Goal: Transaction & Acquisition: Purchase product/service

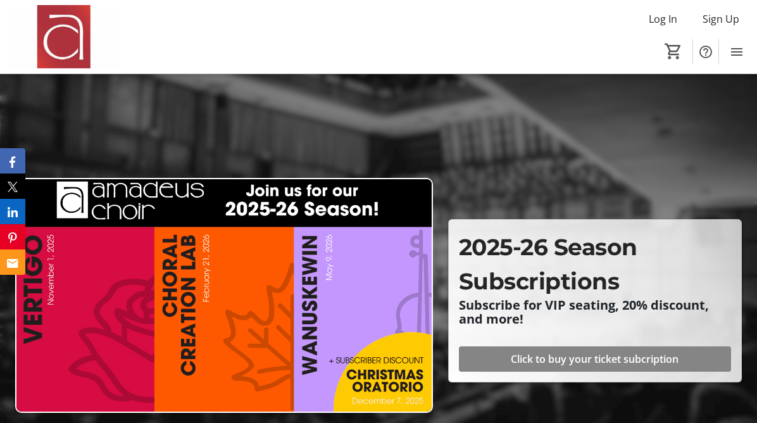
click at [609, 351] on span "Click to buy your ticket subcription" at bounding box center [595, 358] width 168 height 15
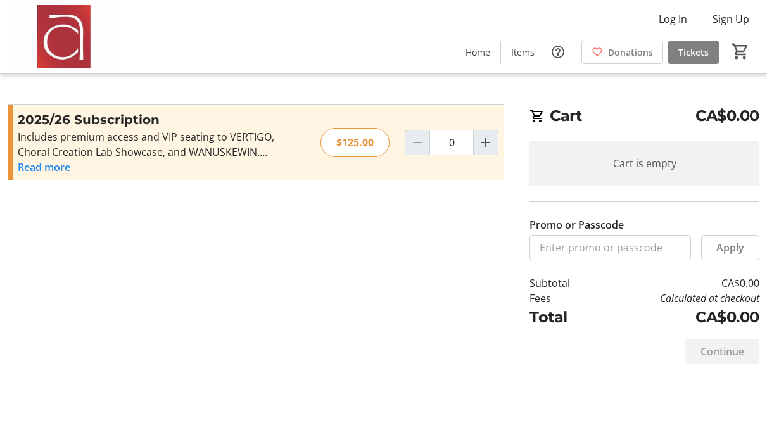
click at [44, 163] on button "Read more" at bounding box center [44, 167] width 53 height 15
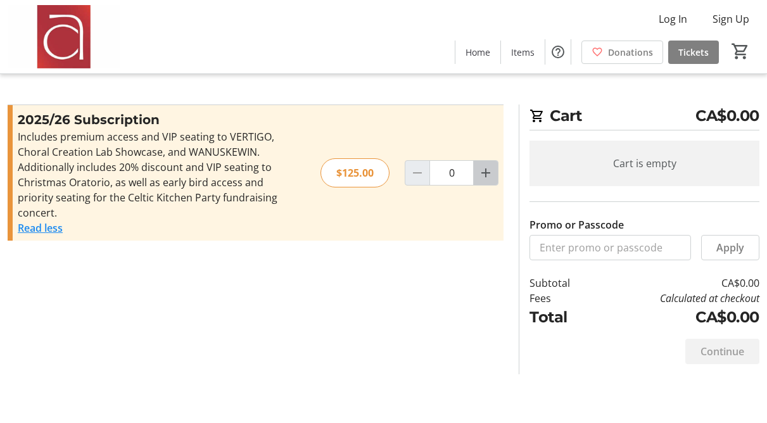
click at [488, 170] on mat-icon "Increment by one" at bounding box center [485, 172] width 15 height 15
click at [488, 169] on mat-icon "Increment by one" at bounding box center [485, 172] width 15 height 15
type input "2"
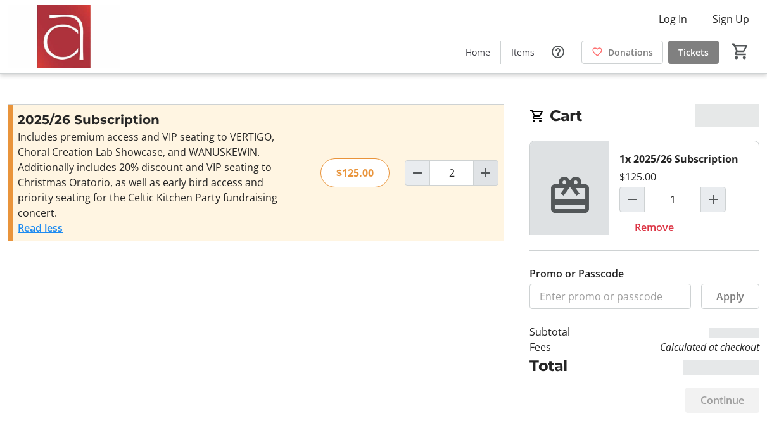
type input "2"
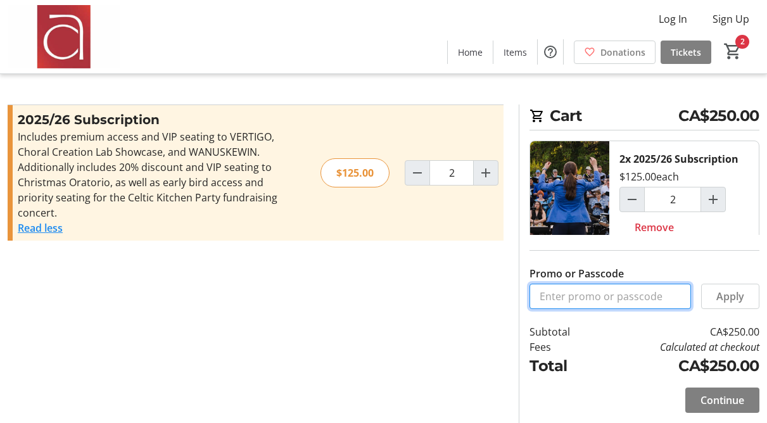
click at [577, 296] on input "Promo or Passcode" at bounding box center [609, 296] width 161 height 25
type input "ALTO1"
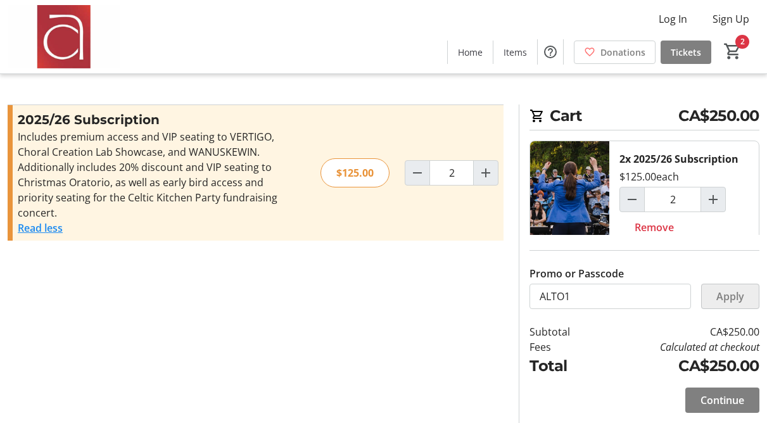
click at [745, 294] on span at bounding box center [730, 296] width 57 height 30
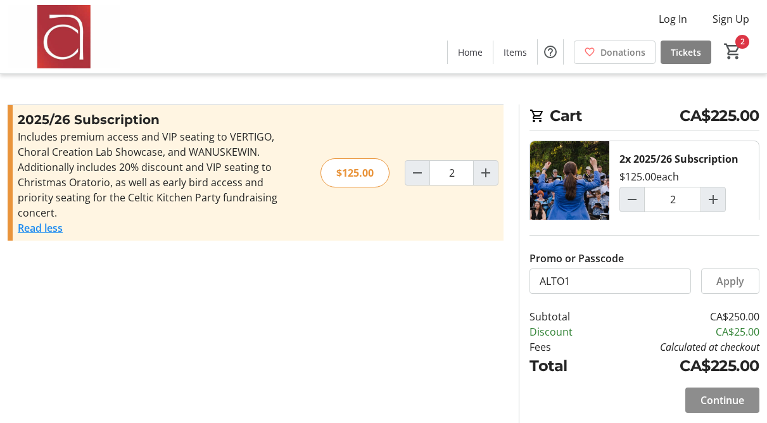
click at [726, 398] on span "Continue" at bounding box center [722, 400] width 44 height 15
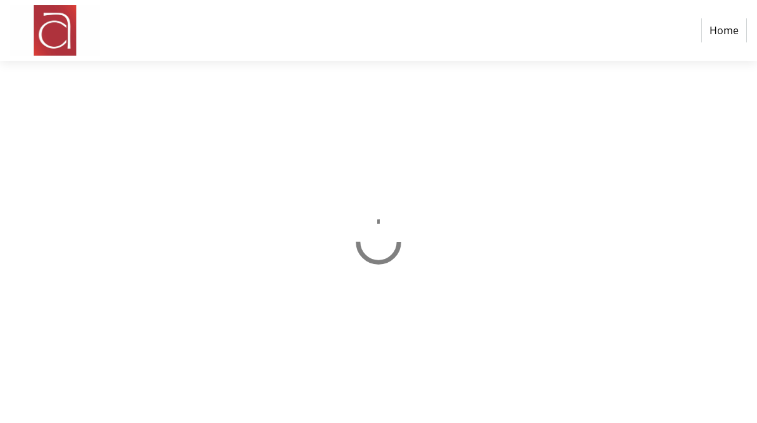
select select "CA"
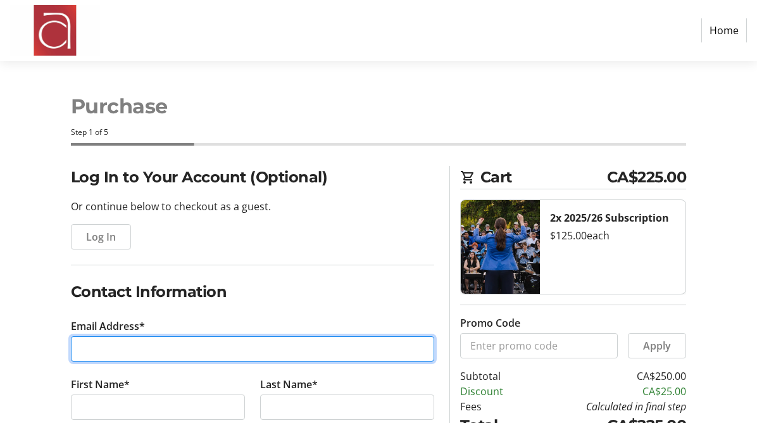
click at [94, 341] on input "Email Address*" at bounding box center [252, 348] width 363 height 25
type input "[EMAIL_ADDRESS][PERSON_NAME][DOMAIN_NAME]"
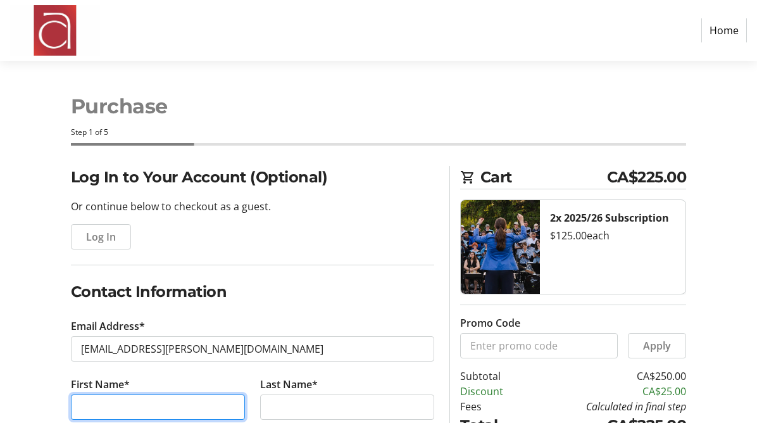
type input "[PERSON_NAME]"
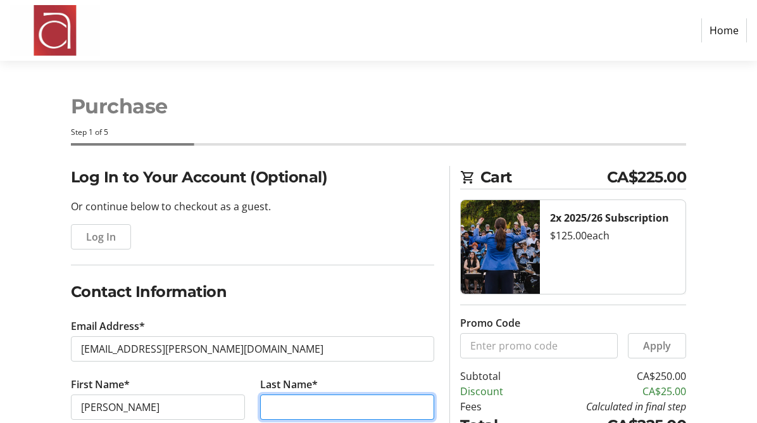
type input "[PERSON_NAME]"
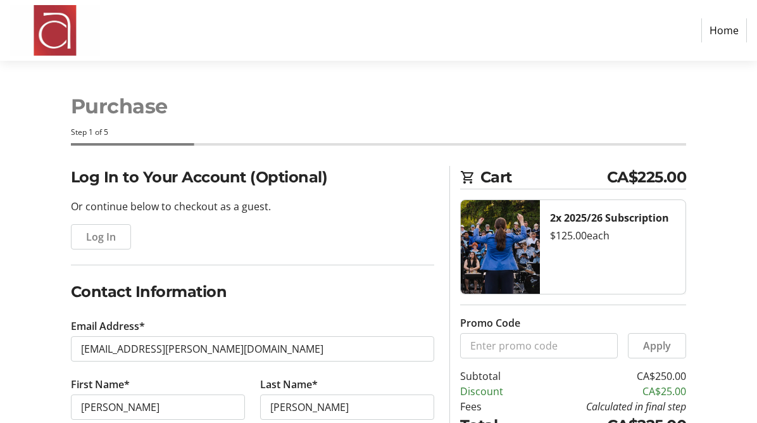
type input "[PHONE_NUMBER]"
type input "[STREET_ADDRESS]"
type input "[GEOGRAPHIC_DATA]"
select select "ON"
type input "M8V3H5"
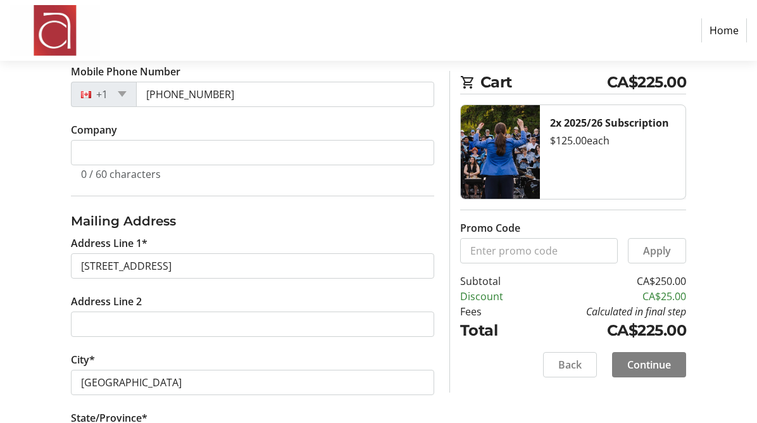
scroll to position [374, 0]
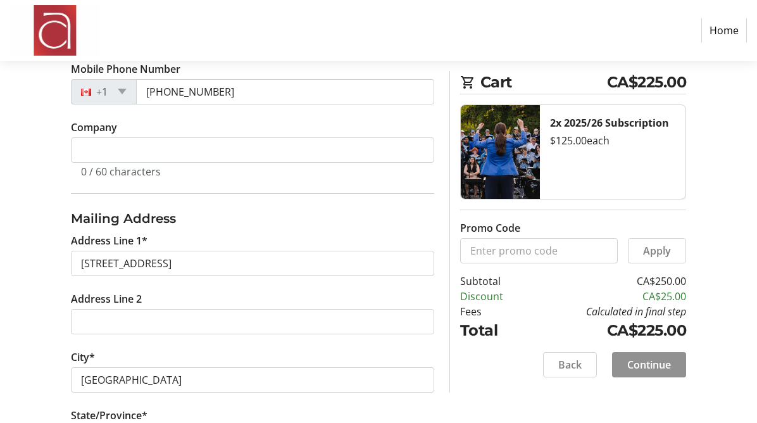
click at [639, 363] on span "Continue" at bounding box center [650, 364] width 44 height 15
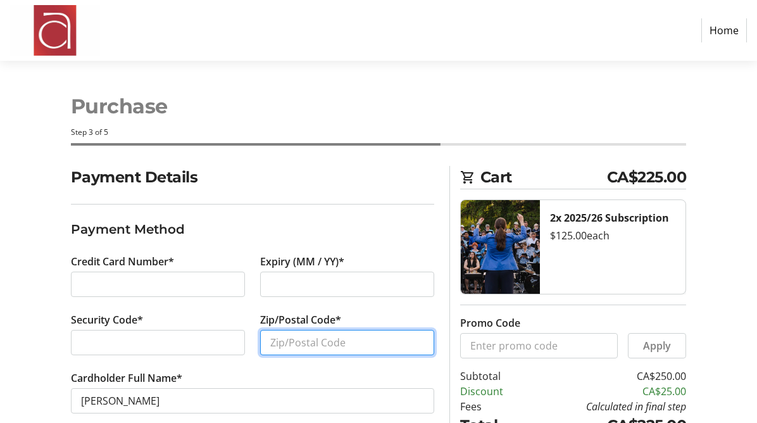
click at [297, 343] on input "Zip/Postal Code*" at bounding box center [347, 342] width 174 height 25
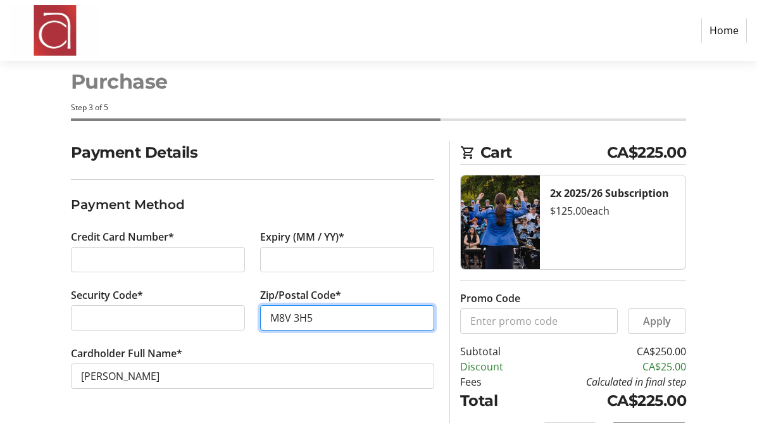
scroll to position [65, 0]
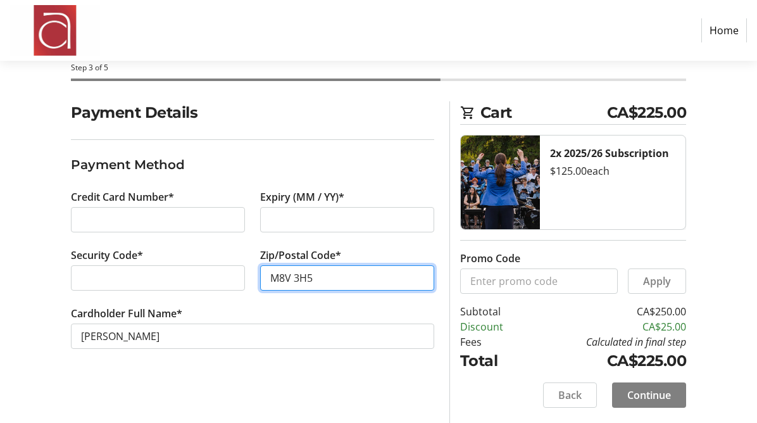
type input "M8V 3H5"
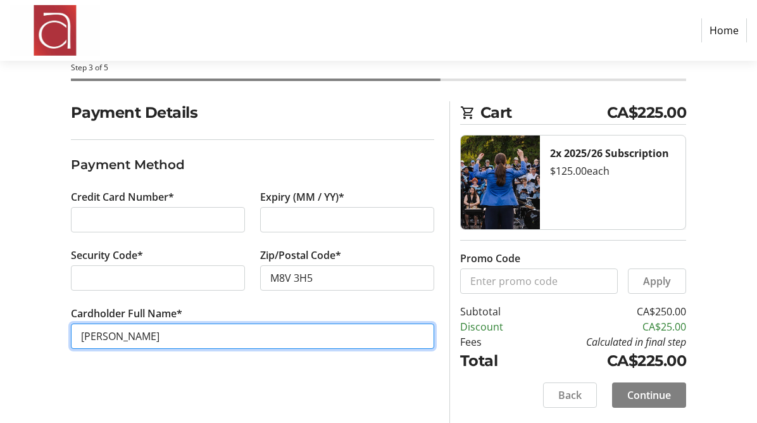
click at [103, 338] on input "[PERSON_NAME]" at bounding box center [252, 336] width 363 height 25
type input "[PERSON_NAME]"
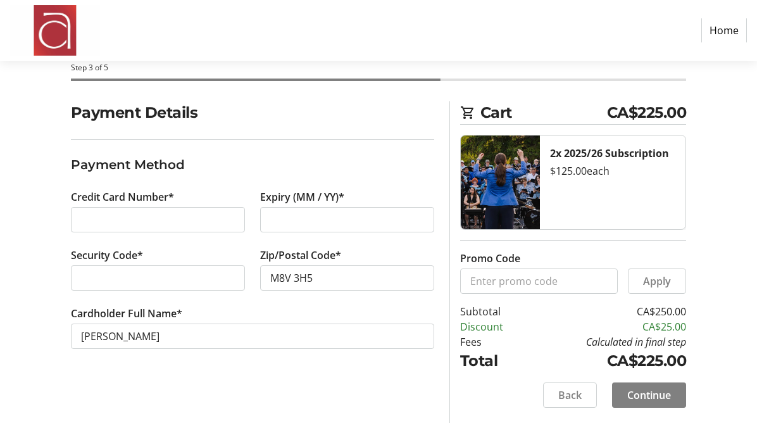
click at [403, 383] on div "Payment Details Payment Method Credit Card Number* Expiry (MM / YY)* Security C…" at bounding box center [252, 262] width 379 height 322
click at [650, 396] on span "Continue" at bounding box center [650, 395] width 44 height 15
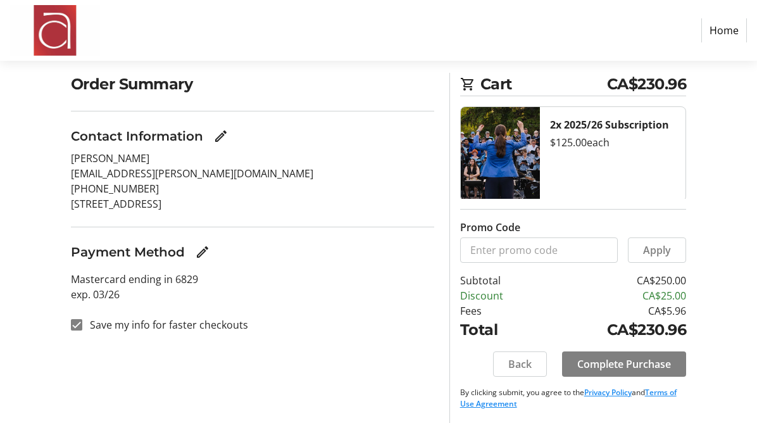
scroll to position [92, 0]
click at [77, 327] on input "Save my info for faster checkouts" at bounding box center [76, 325] width 11 height 11
checkbox input "false"
click at [634, 362] on span "Complete Purchase" at bounding box center [624, 364] width 94 height 15
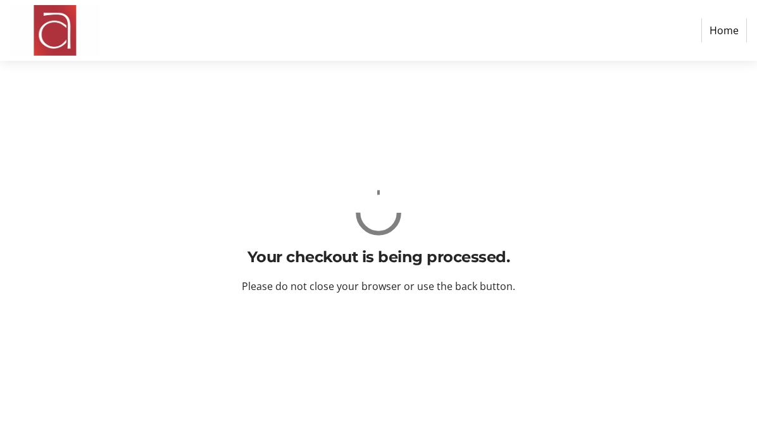
scroll to position [0, 0]
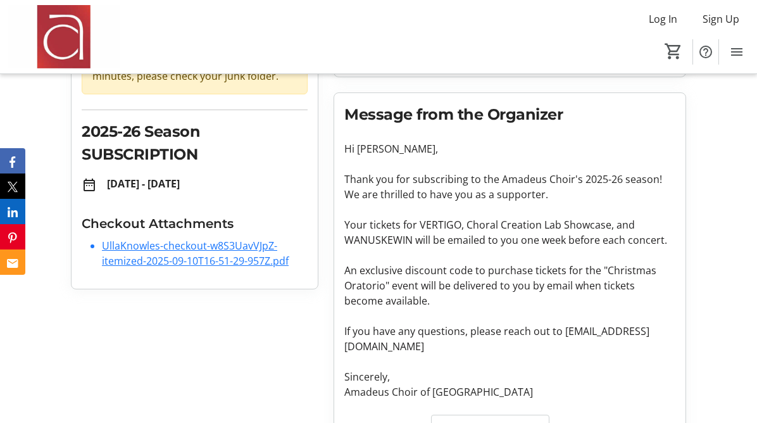
scroll to position [144, 0]
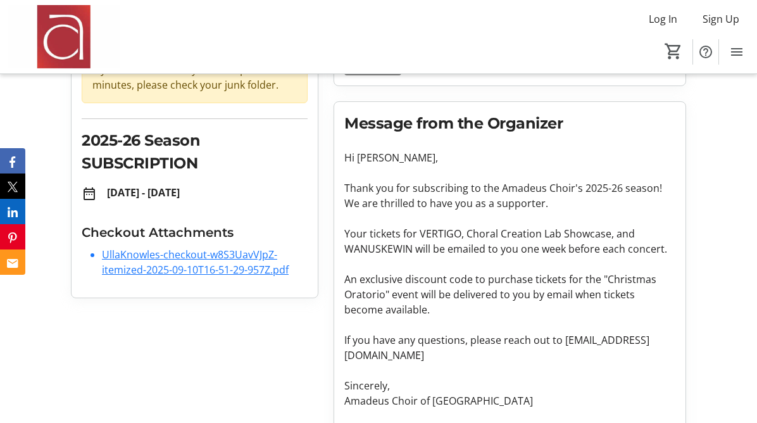
click at [224, 253] on link "UllaKnowles-checkout-w8S3UavVJpZ-itemized-2025-09-10T16-51-29-957Z.pdf" at bounding box center [195, 262] width 187 height 29
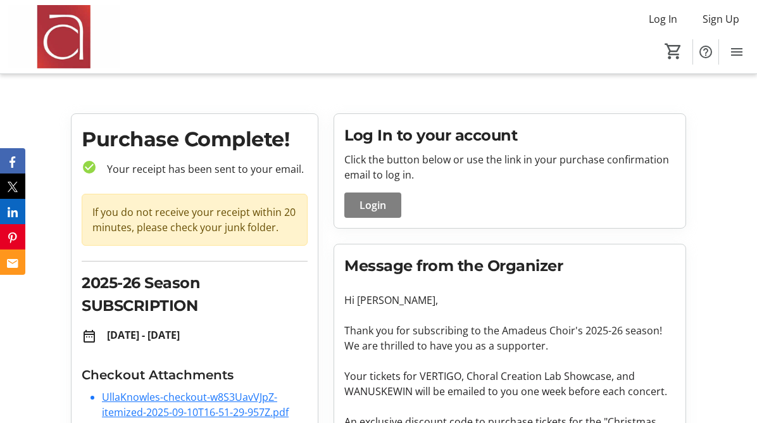
scroll to position [0, 0]
